Goal: Register for event/course

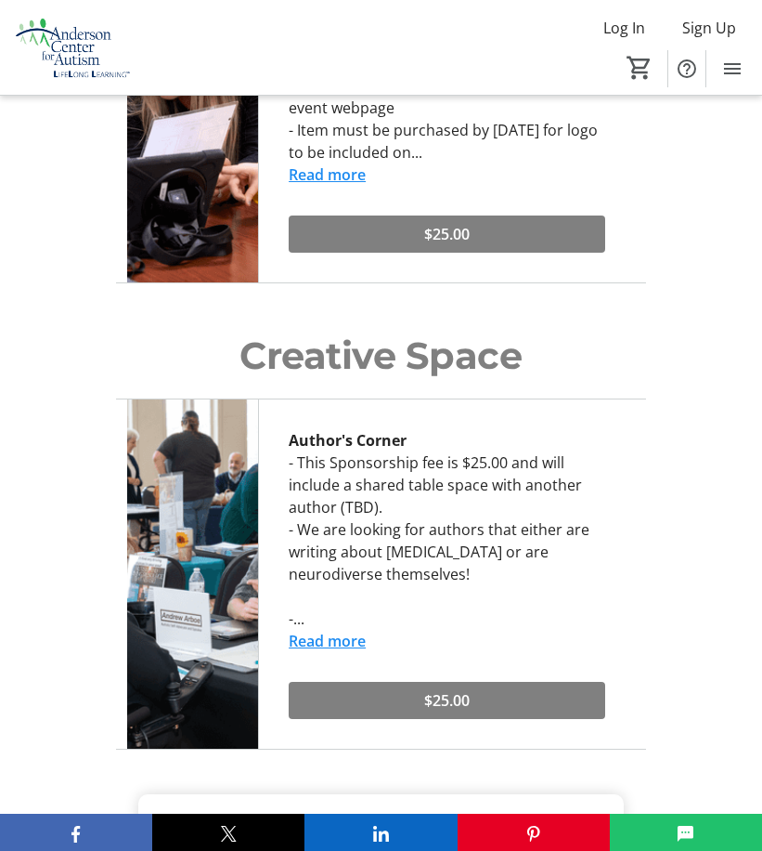
scroll to position [9287, 0]
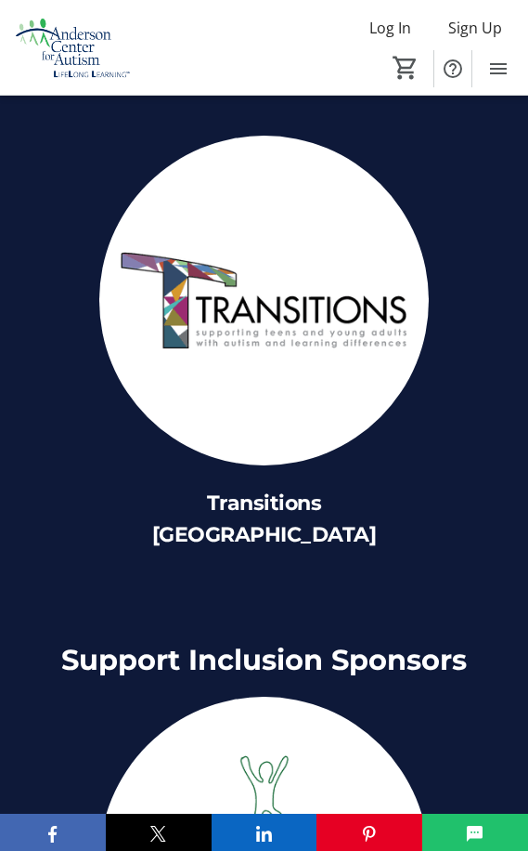
scroll to position [9913, 0]
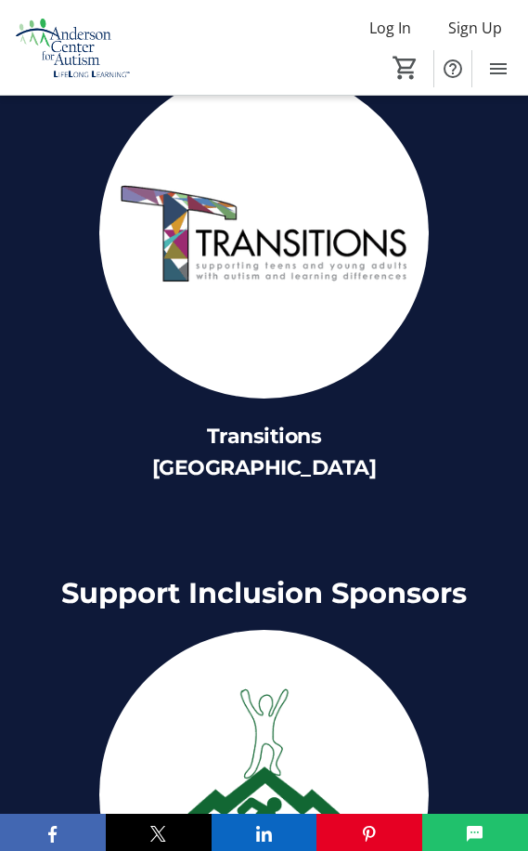
click at [218, 630] on img at bounding box center [264, 795] width 330 height 330
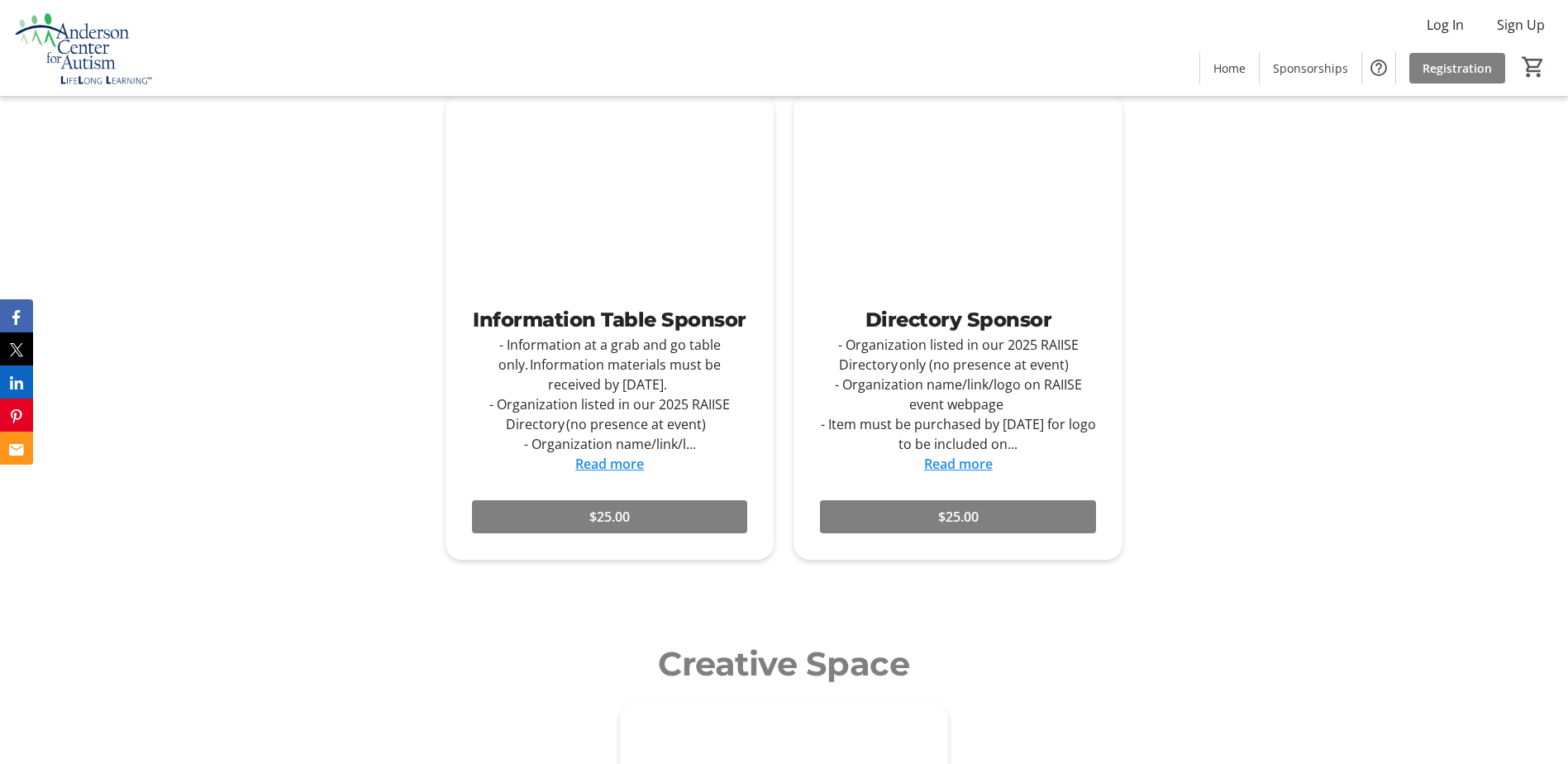
scroll to position [0, 0]
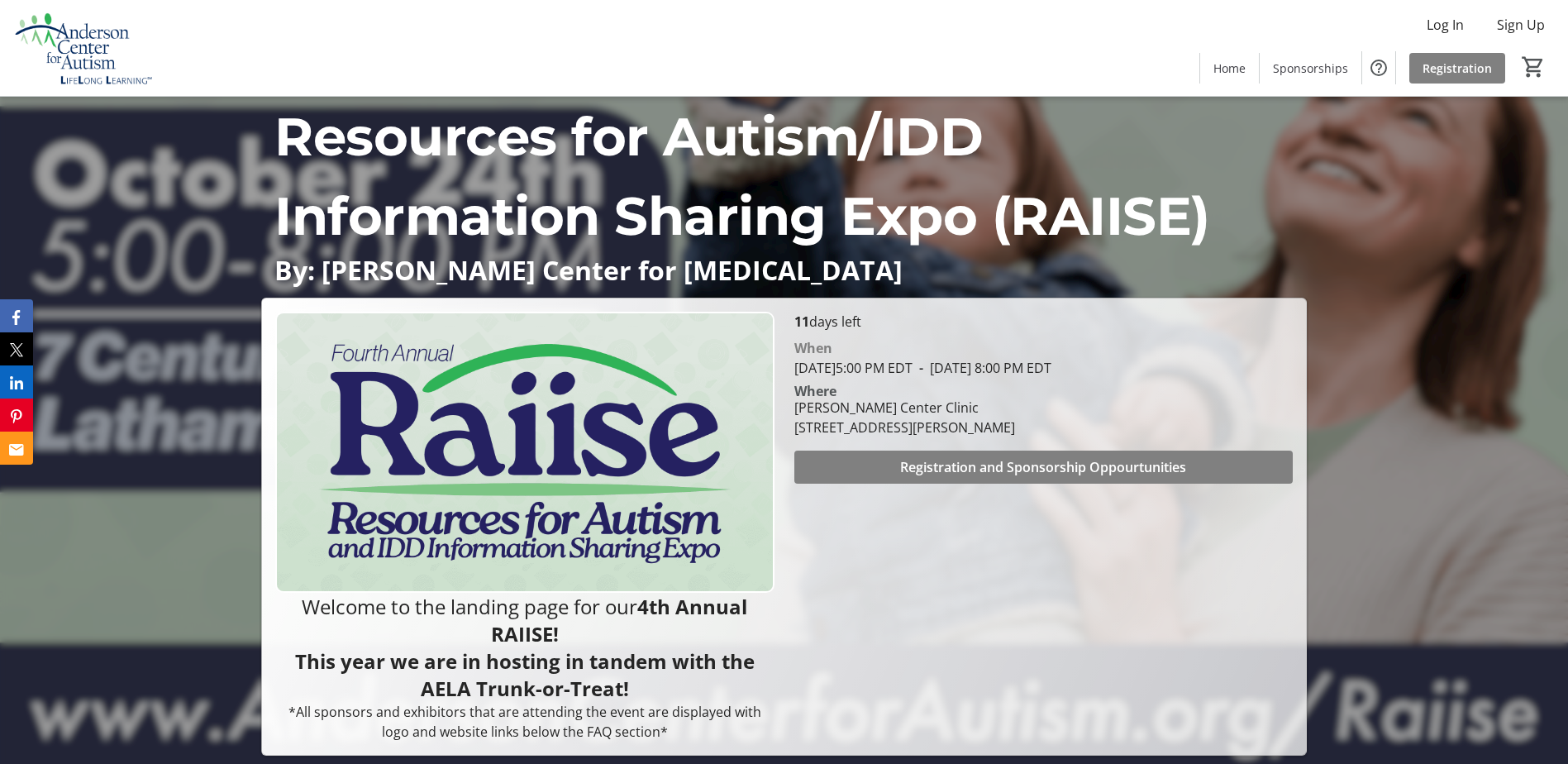
drag, startPoint x: 1049, startPoint y: 547, endPoint x: 1078, endPoint y: 320, distance: 228.8
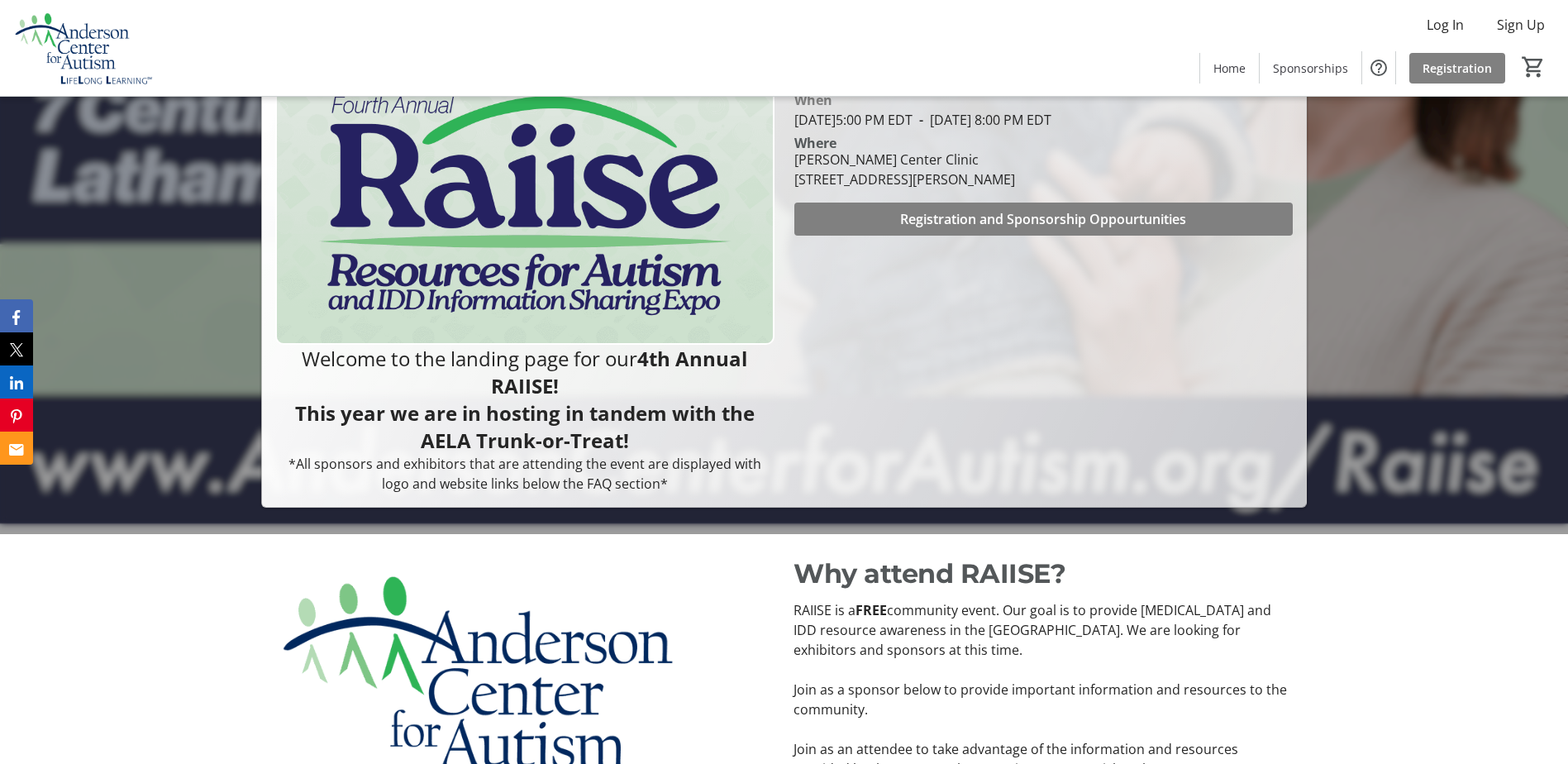
scroll to position [166, 0]
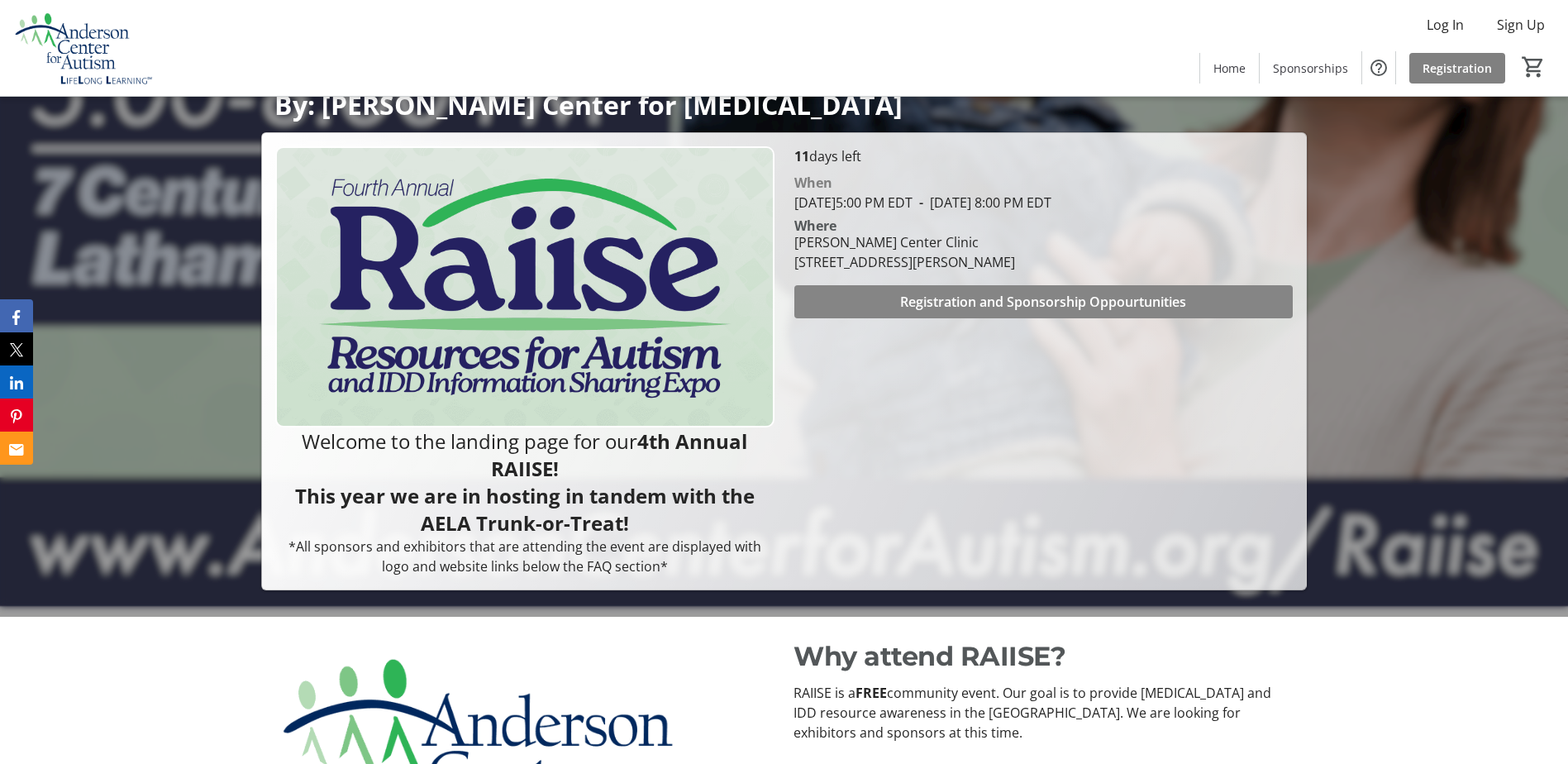
click at [1026, 296] on span "Registration and Sponsorship Oppourtunities" at bounding box center [1042, 302] width 286 height 20
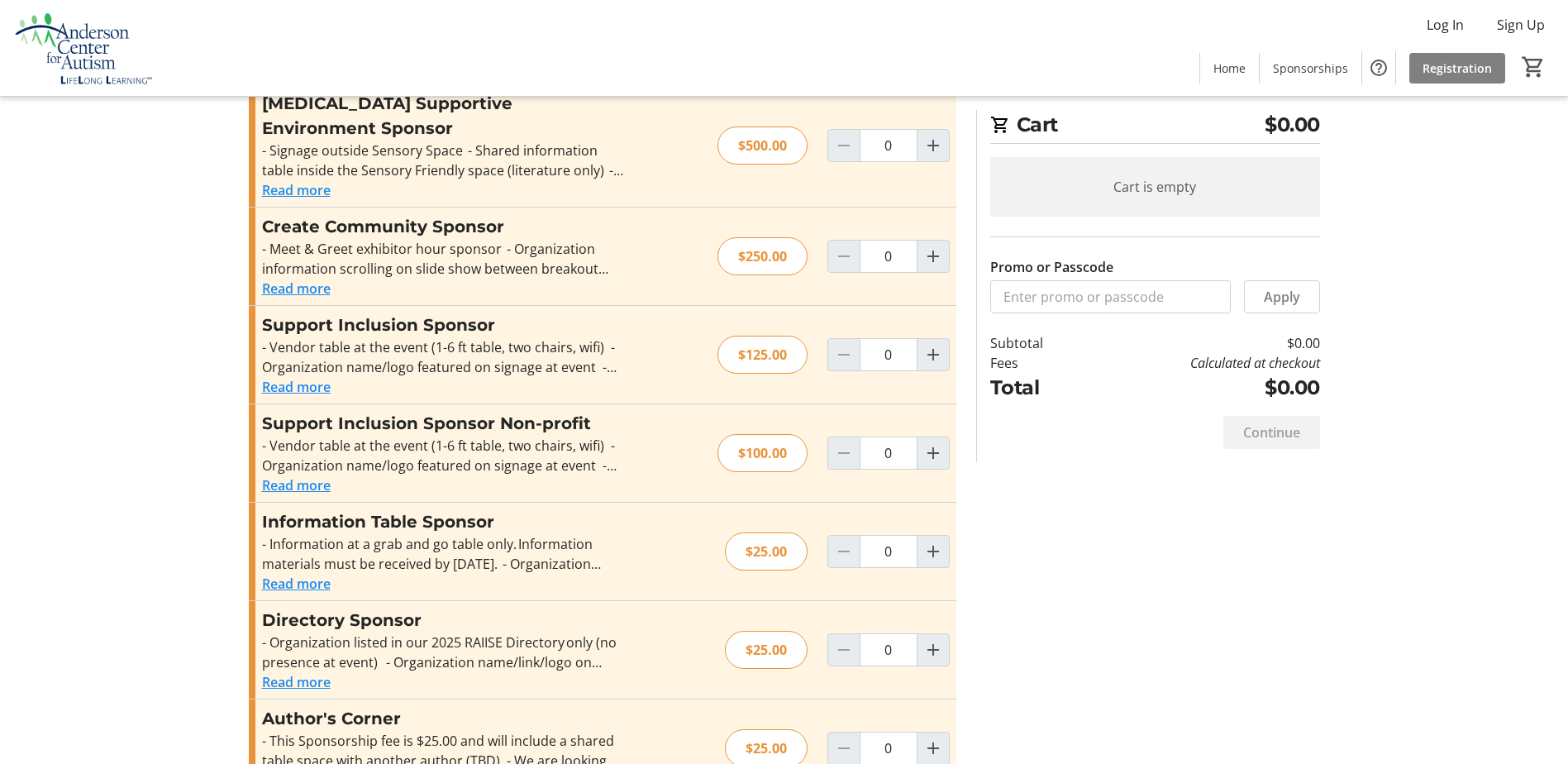
scroll to position [415, 0]
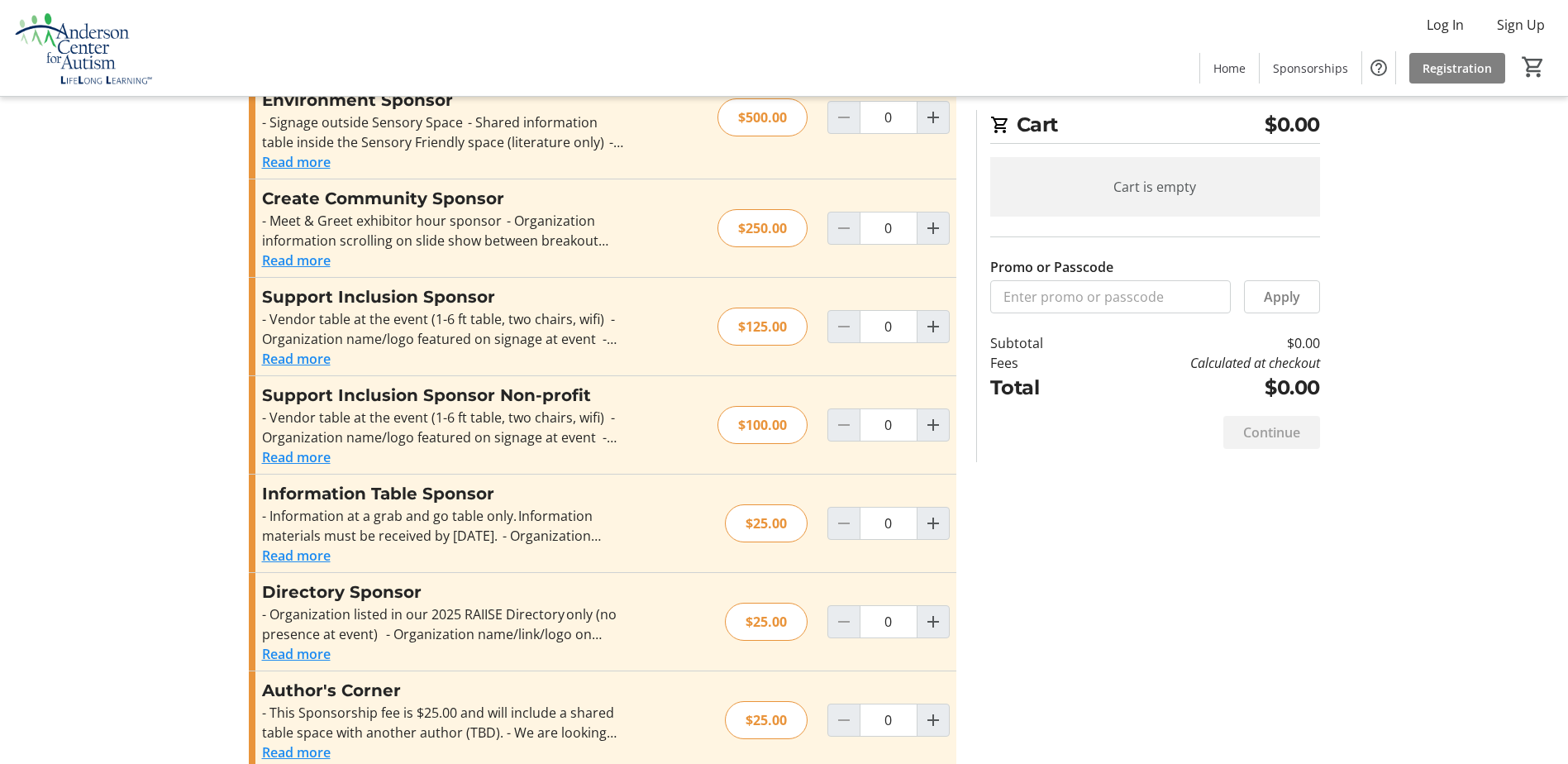
click at [1192, 586] on div "Promo or Passcode Apply FREE Admission Free ticket to RAISE! Read more Free tic…" at bounding box center [784, 255] width 1091 height 1068
click at [313, 349] on button "Read more" at bounding box center [295, 359] width 69 height 20
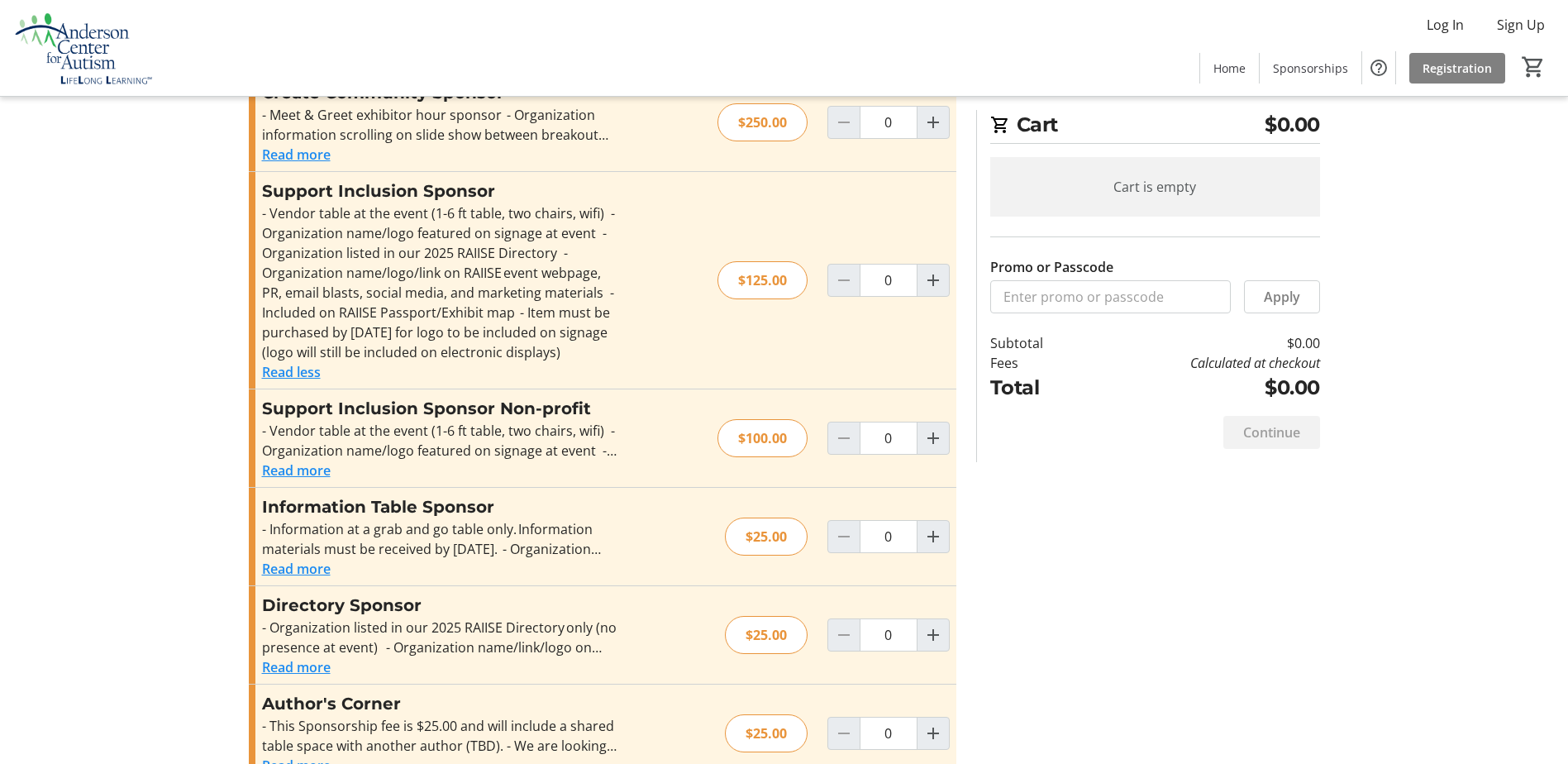
scroll to position [534, 0]
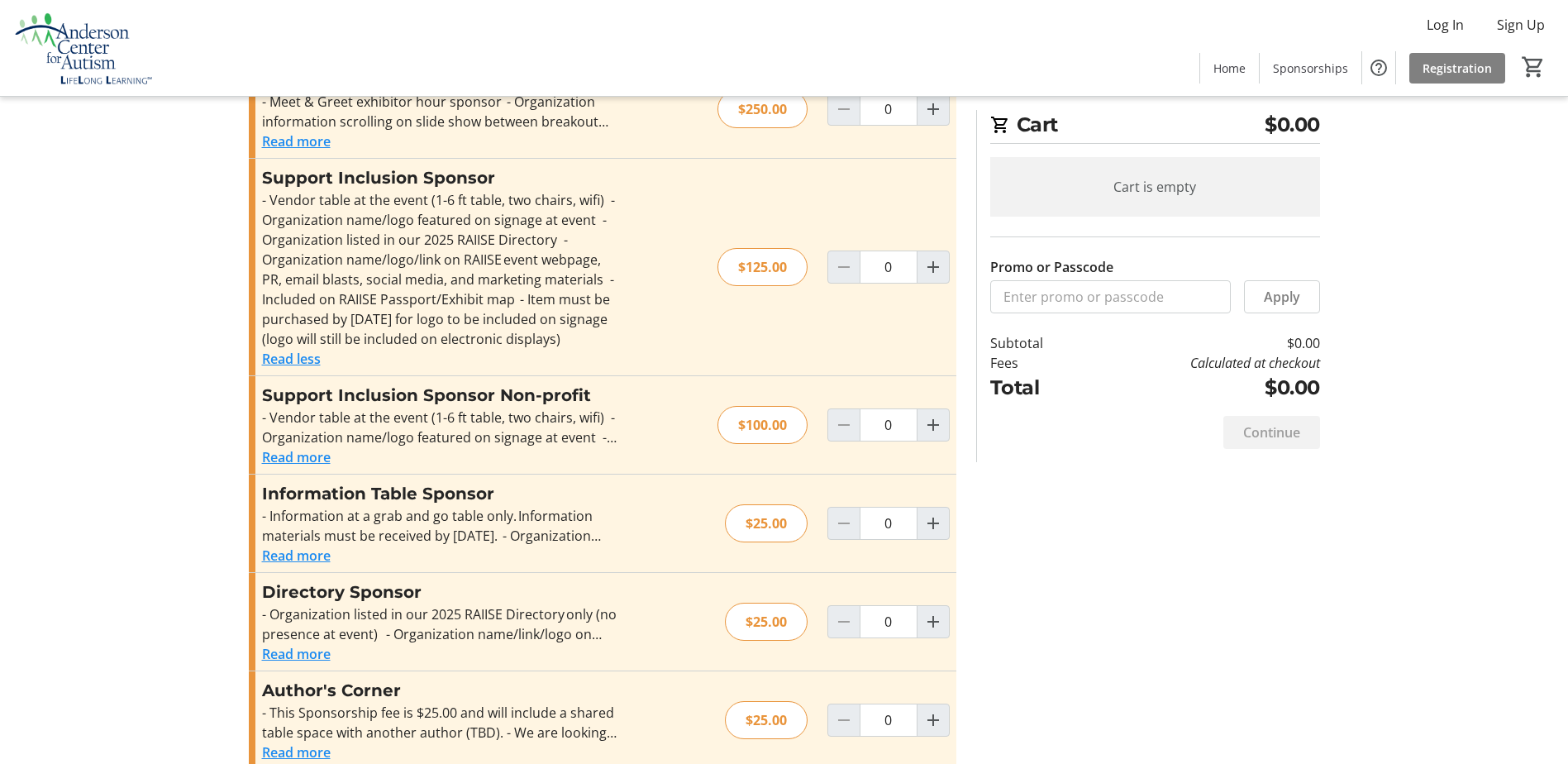
click at [313, 540] on div "Information Table Sponsor - Information at a grab and go table only. Informatio…" at bounding box center [602, 524] width 707 height 98
click at [312, 546] on button "Read more" at bounding box center [295, 556] width 69 height 20
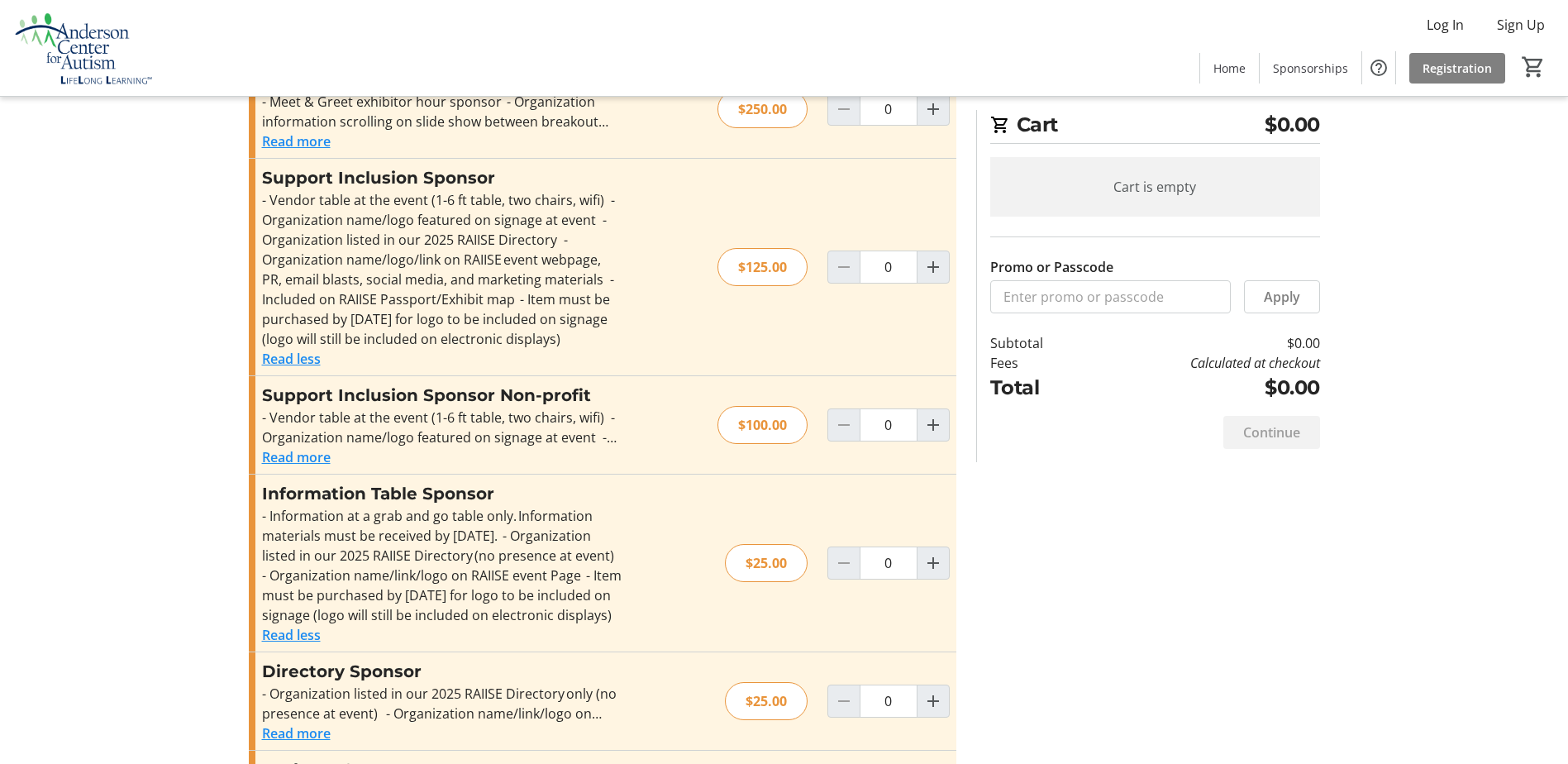
click at [314, 447] on button "Read more" at bounding box center [295, 457] width 69 height 20
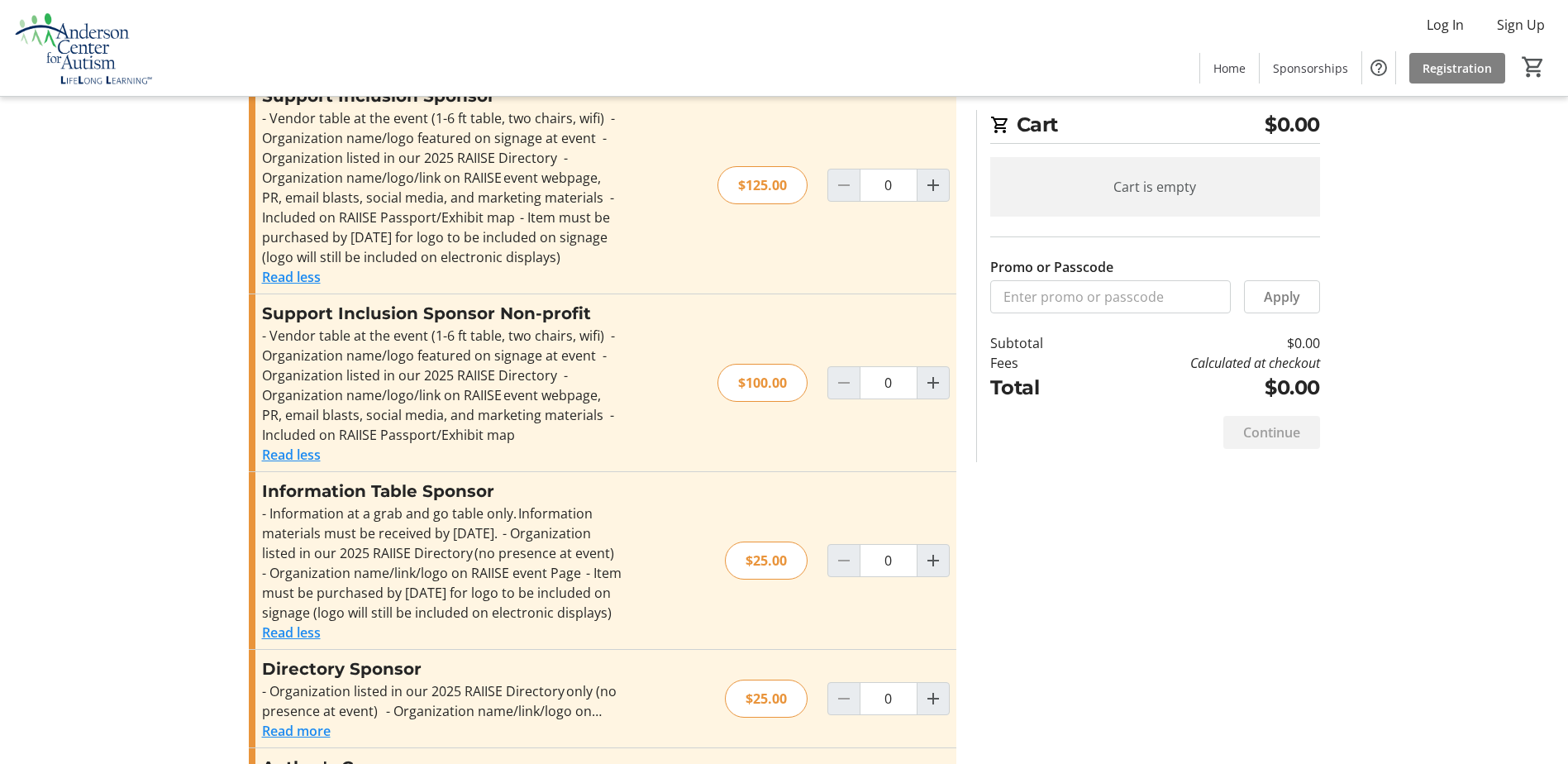
scroll to position [693, 0]
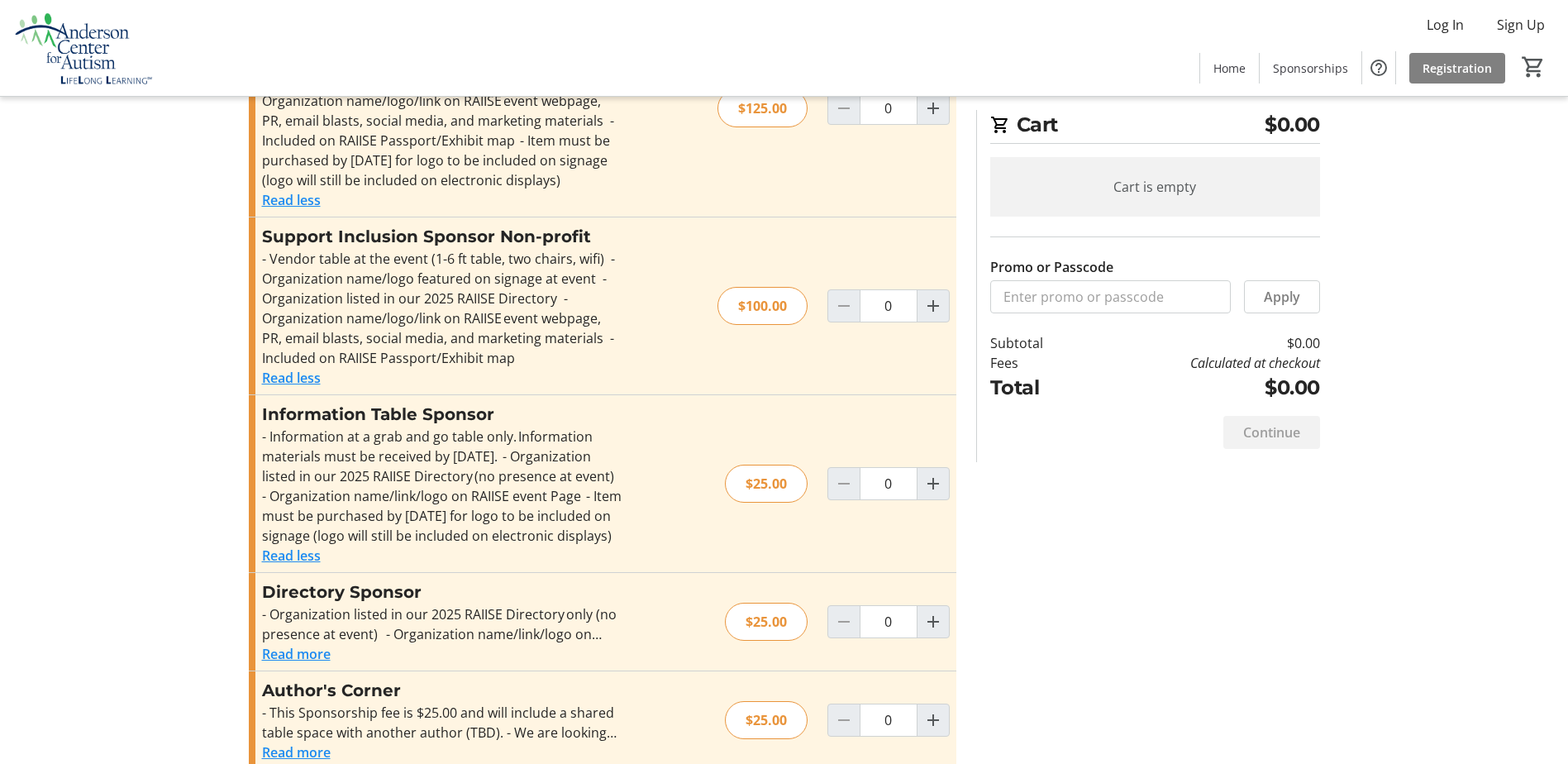
click at [319, 644] on button "Read more" at bounding box center [295, 654] width 69 height 20
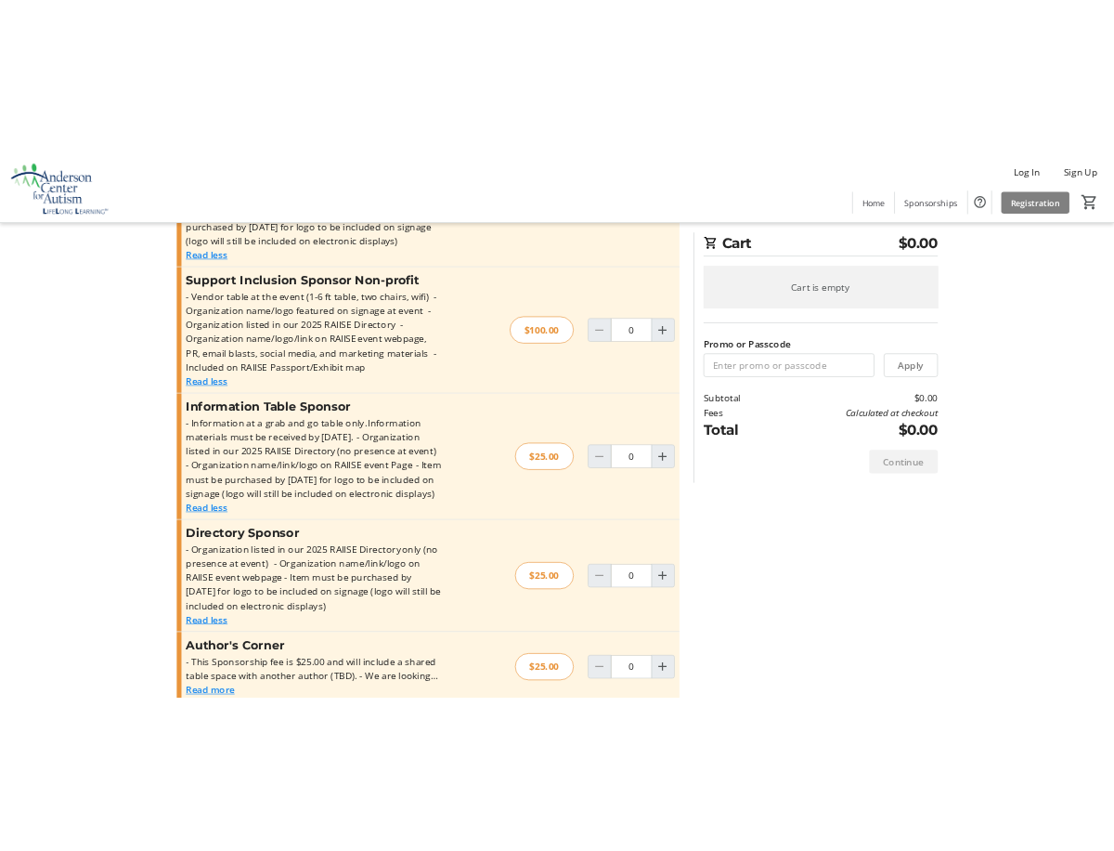
scroll to position [845, 0]
